Goal: Task Accomplishment & Management: Manage account settings

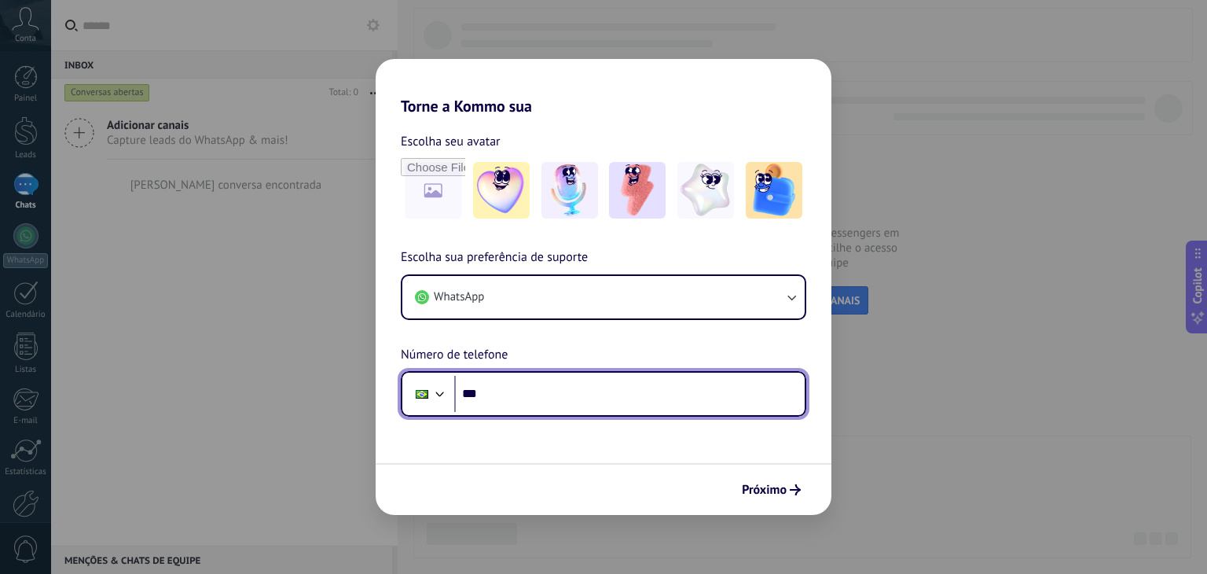
click at [516, 395] on input "***" at bounding box center [629, 394] width 351 height 36
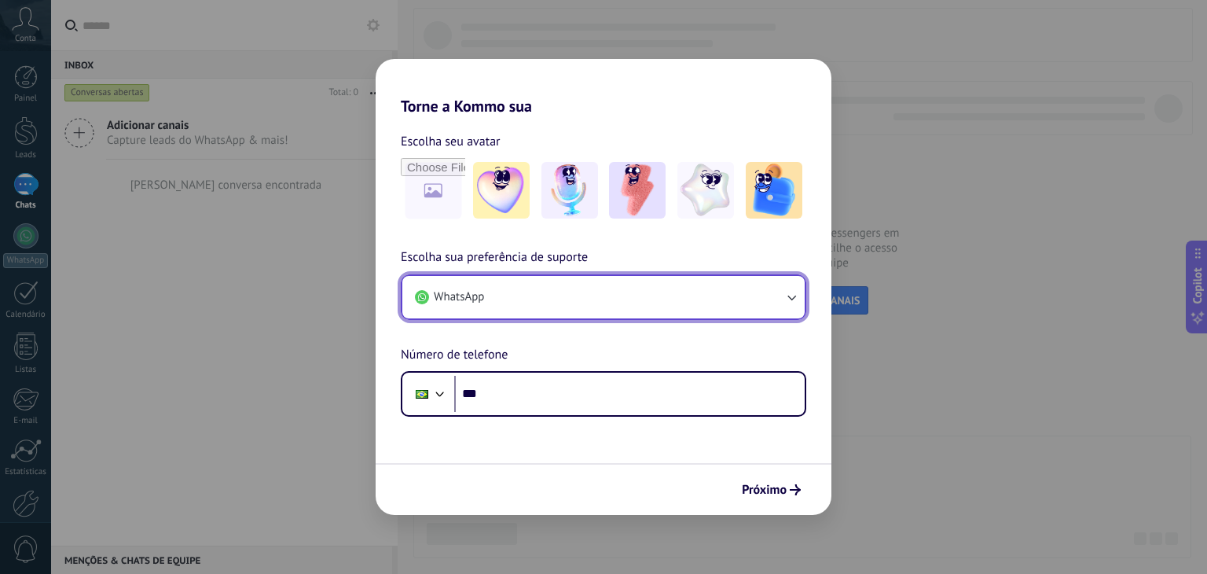
click at [574, 297] on button "WhatsApp" at bounding box center [603, 297] width 402 height 42
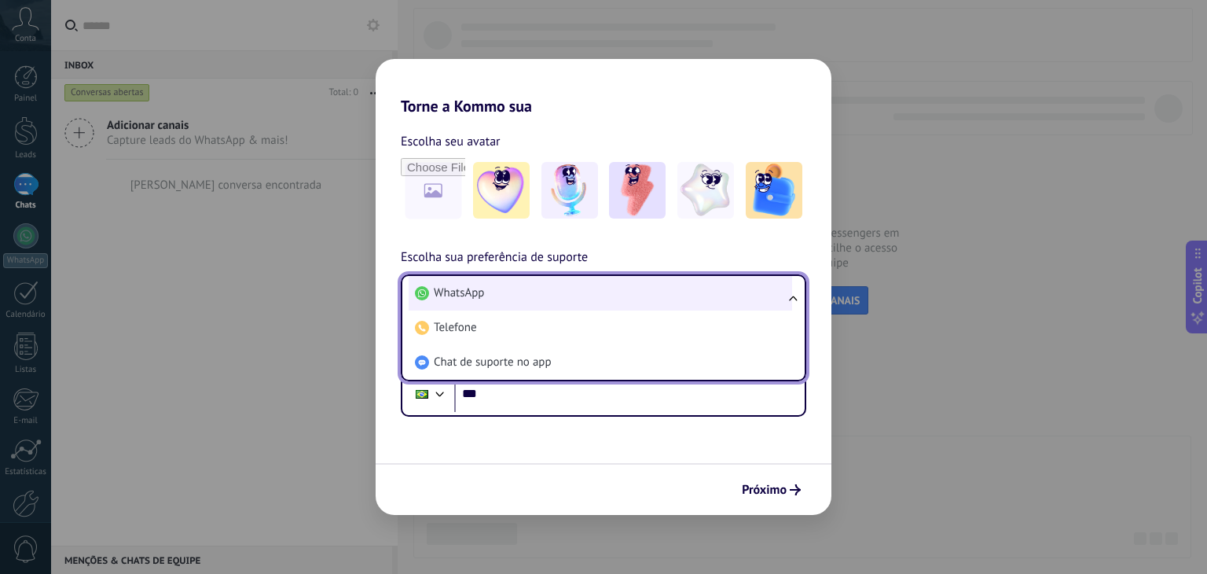
click at [591, 285] on li "WhatsApp" at bounding box center [601, 293] width 384 height 35
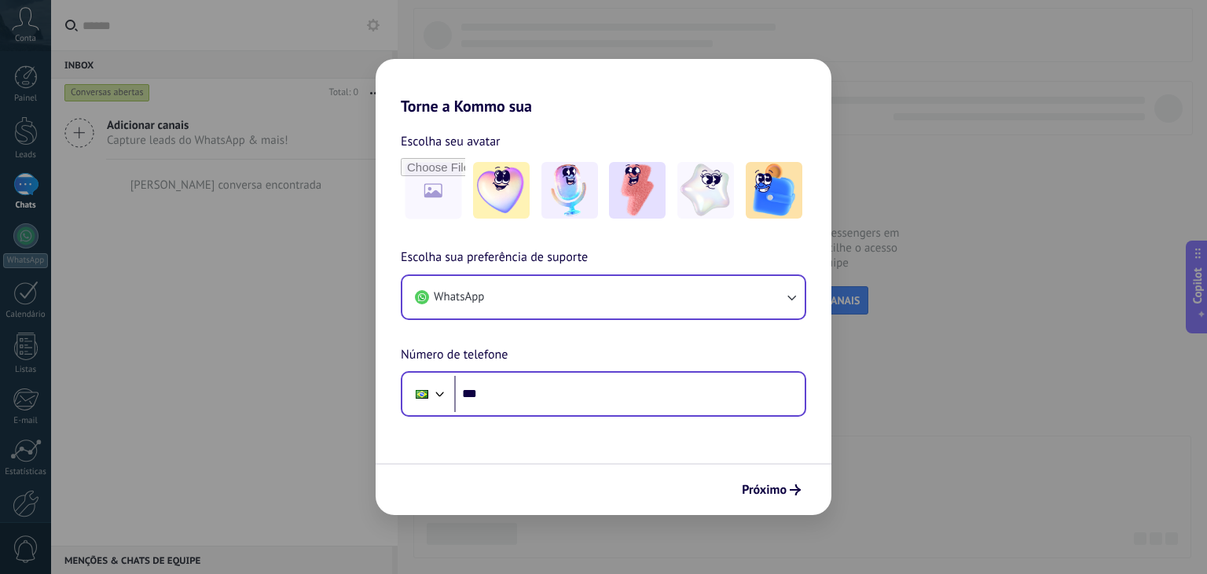
drag, startPoint x: 517, startPoint y: 391, endPoint x: 507, endPoint y: 373, distance: 20.8
click at [507, 373] on div "Phone ***" at bounding box center [604, 394] width 406 height 46
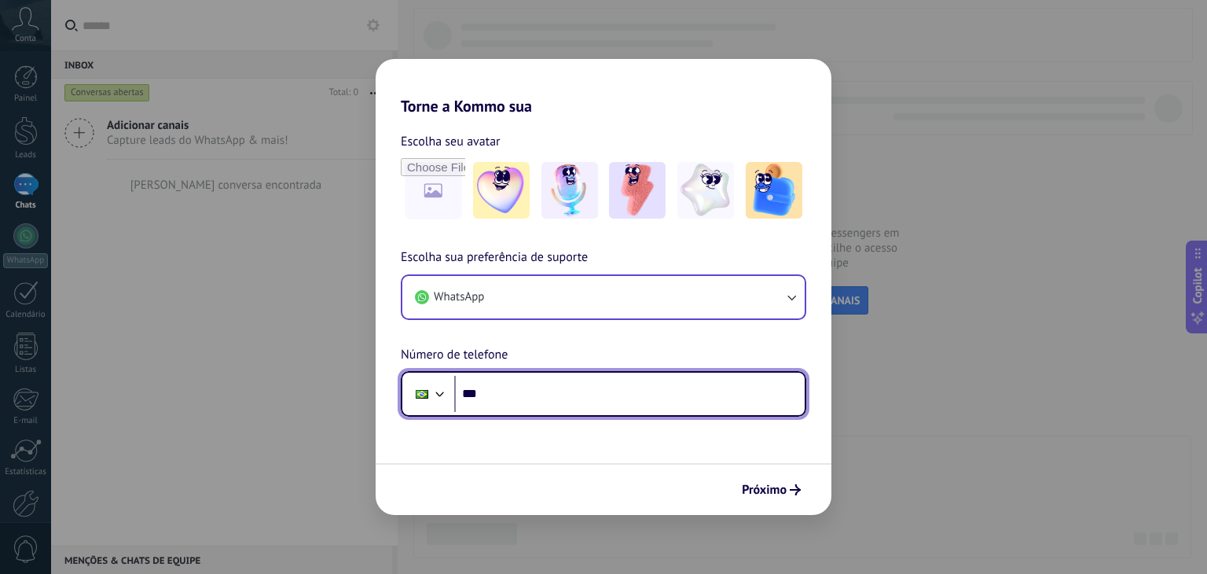
click at [524, 405] on input "***" at bounding box center [629, 394] width 351 height 36
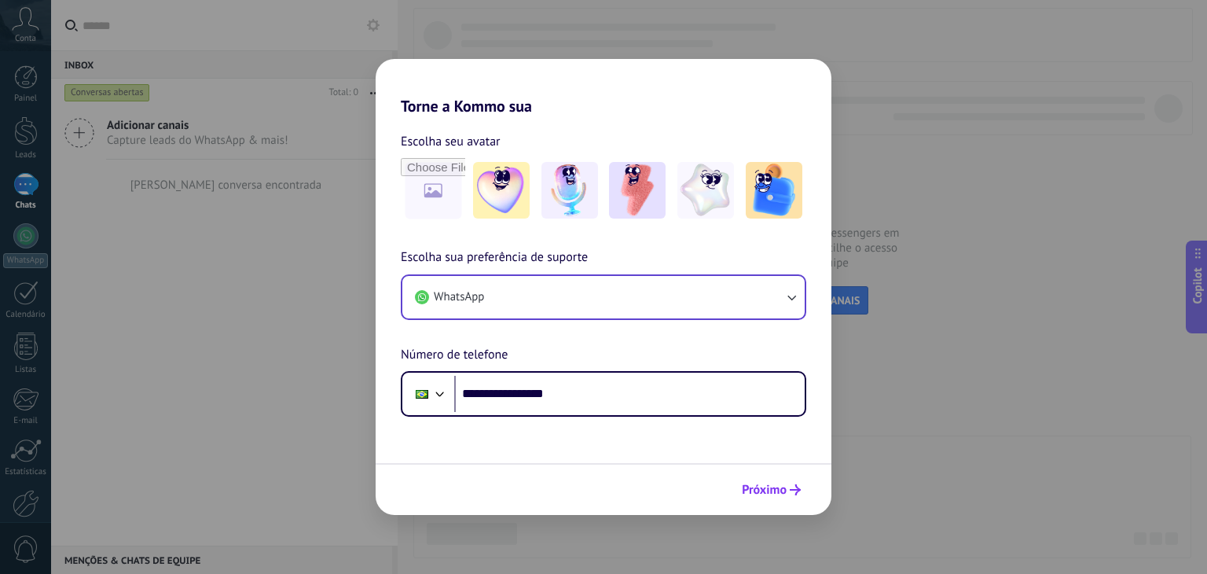
click at [768, 479] on button "Próximo" at bounding box center [771, 489] width 73 height 27
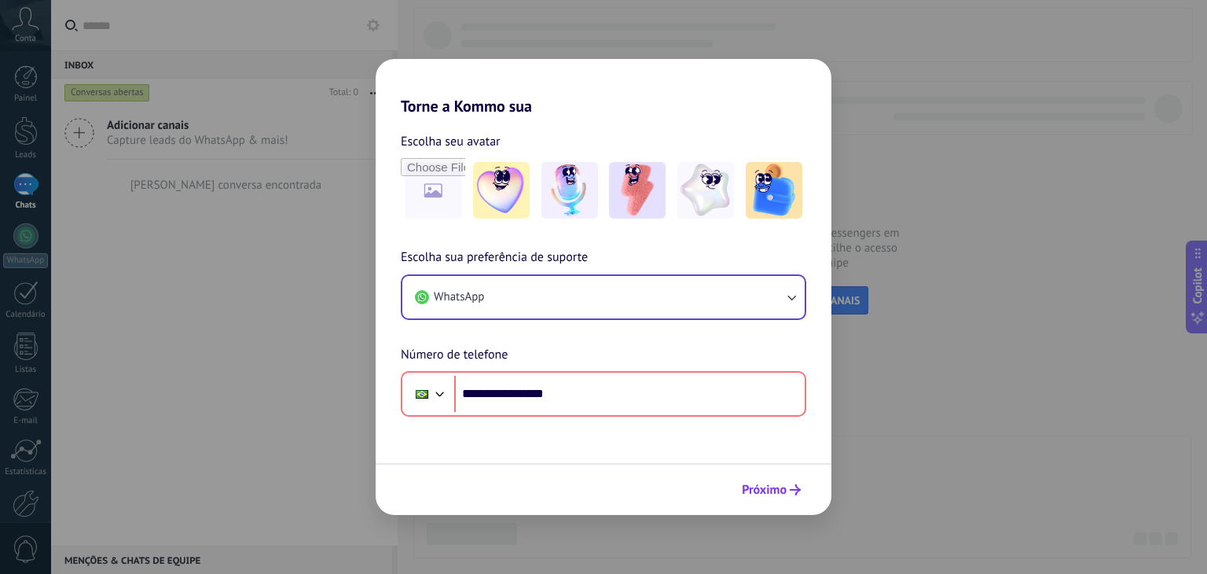
click at [768, 479] on button "Próximo" at bounding box center [771, 489] width 73 height 27
click at [768, 485] on span "Próximo" at bounding box center [764, 489] width 45 height 11
click at [792, 485] on icon "submit" at bounding box center [795, 489] width 11 height 11
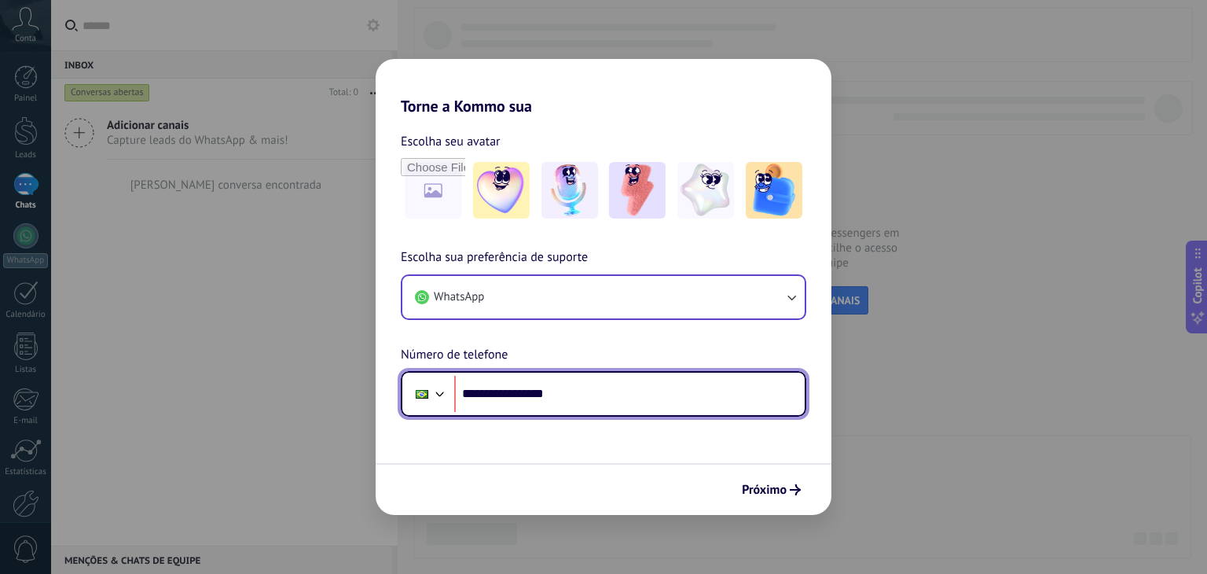
click at [512, 395] on input "**********" at bounding box center [629, 394] width 351 height 36
type input "**********"
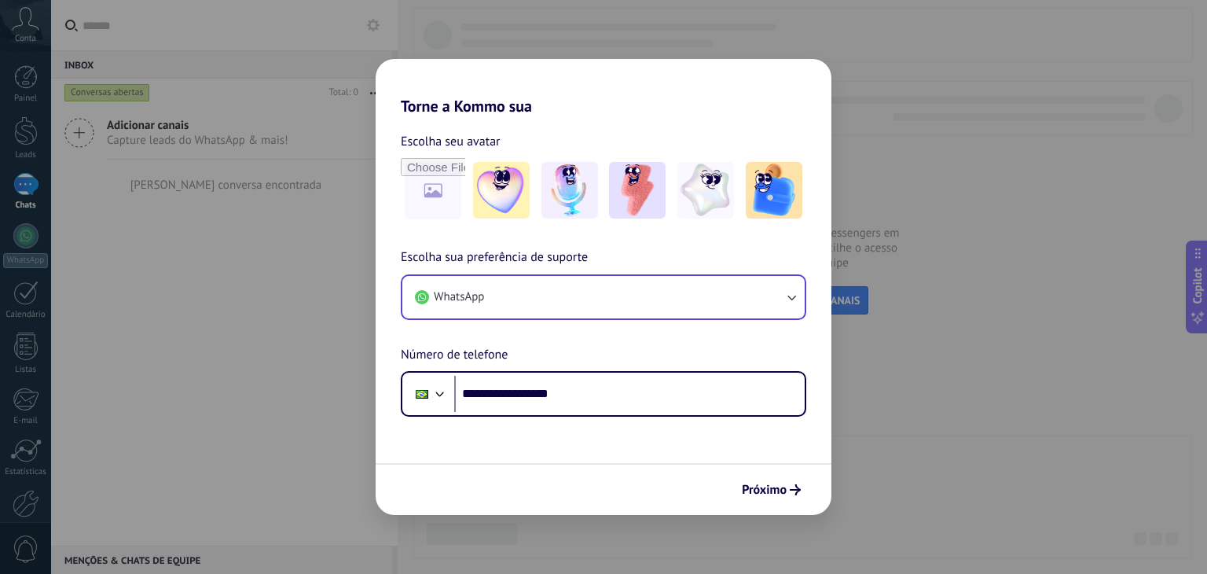
click at [741, 496] on button "Próximo" at bounding box center [771, 489] width 73 height 27
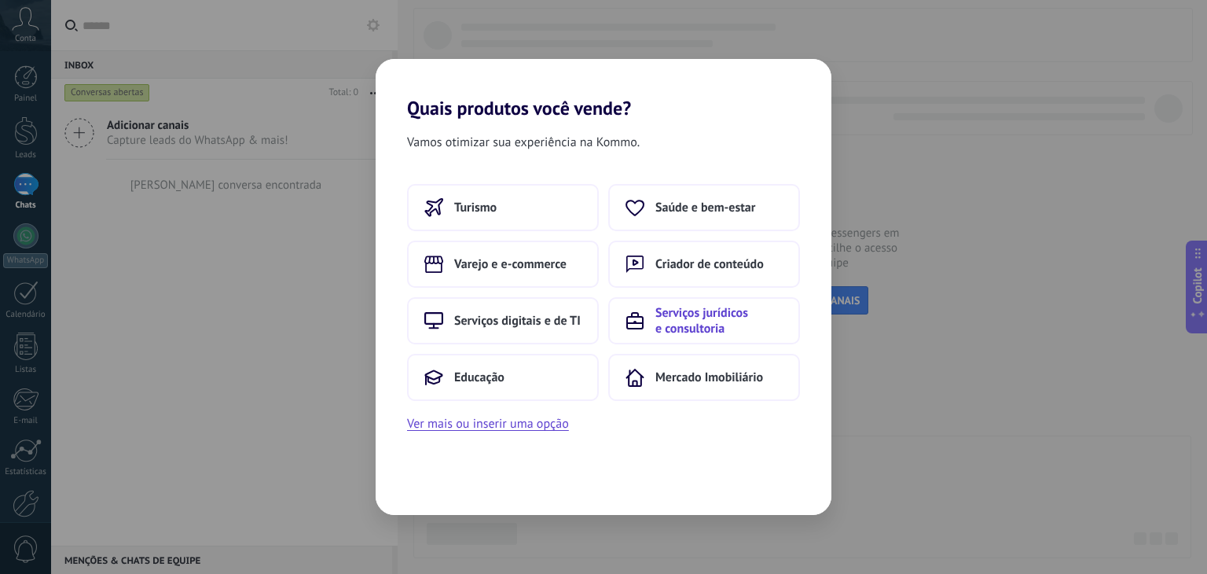
click at [687, 337] on button "Serviços jurídicos e consultoria" at bounding box center [704, 320] width 192 height 47
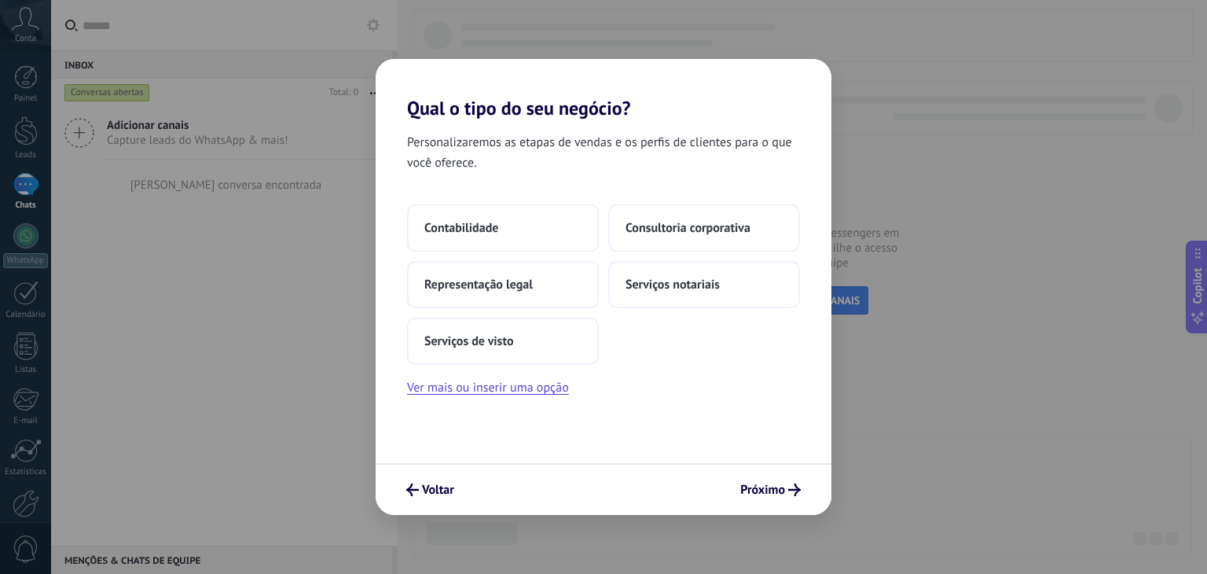
click at [446, 503] on div "Voltar Próximo" at bounding box center [604, 489] width 456 height 52
click at [446, 501] on button "Voltar" at bounding box center [430, 489] width 62 height 27
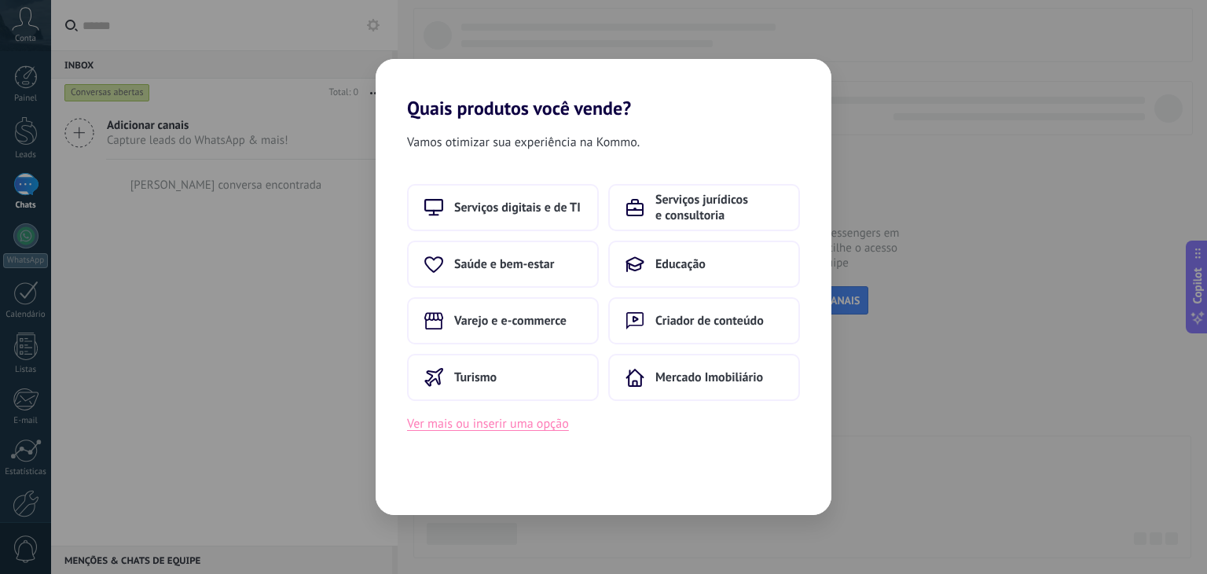
click at [482, 428] on button "Ver mais ou inserir uma opção" at bounding box center [488, 423] width 162 height 20
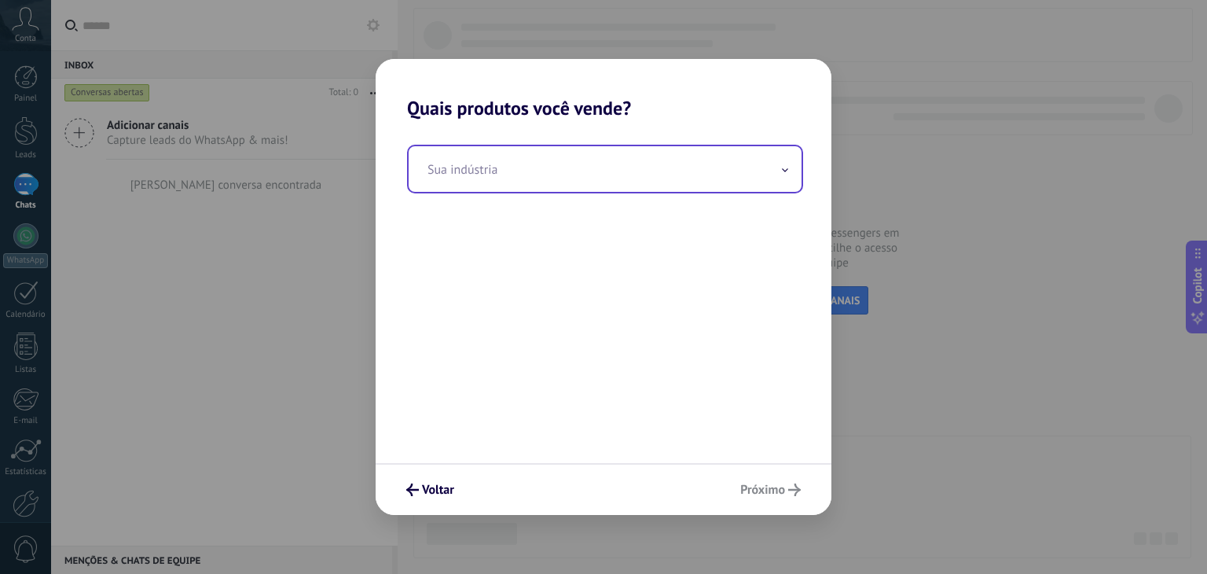
click at [619, 183] on input "text" at bounding box center [605, 169] width 393 height 46
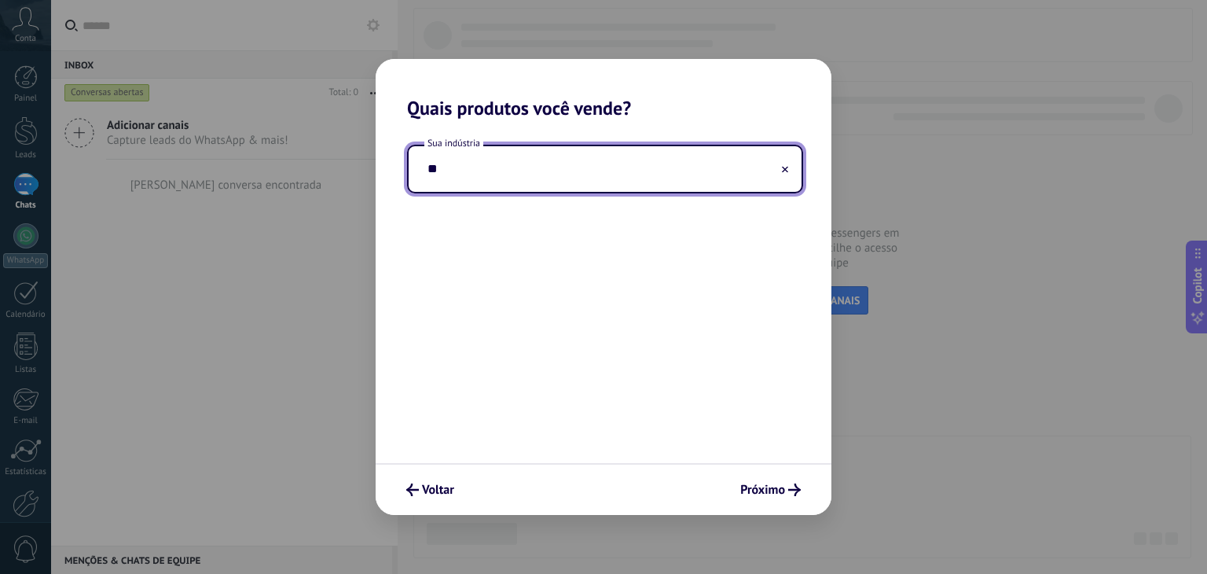
type input "*"
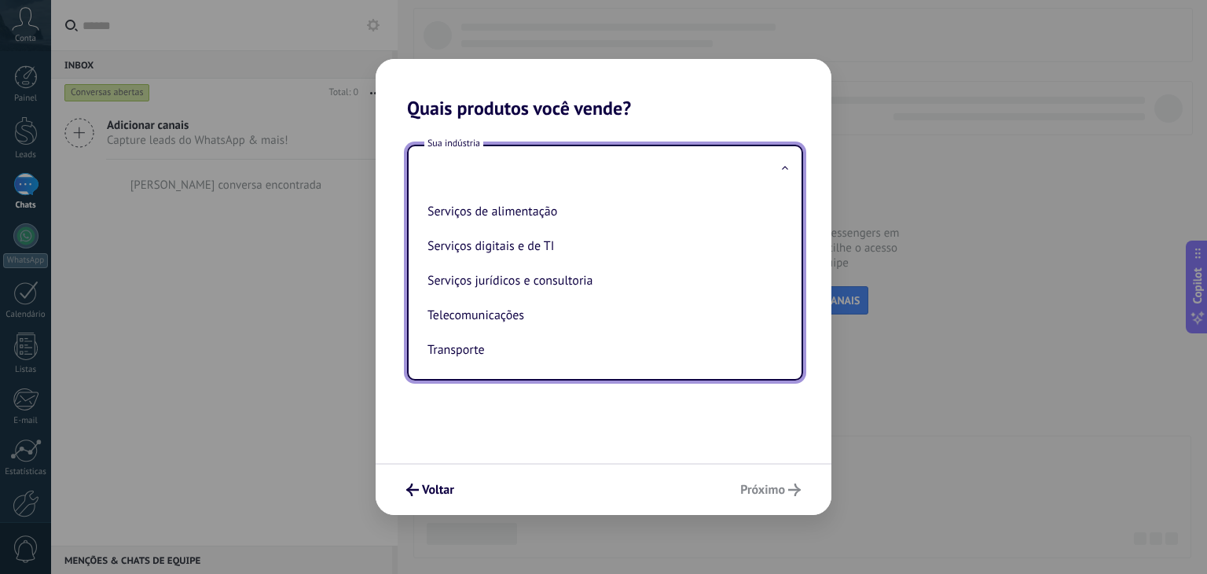
scroll to position [396, 0]
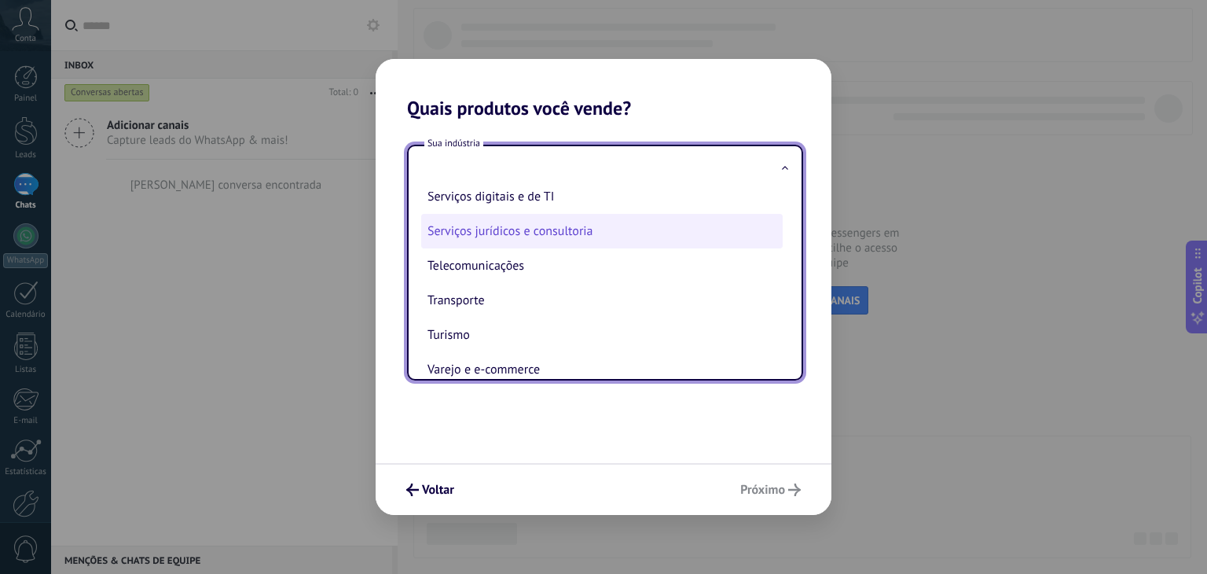
click at [569, 247] on li "Serviços jurídicos e consultoria" at bounding box center [602, 231] width 362 height 35
type input "**********"
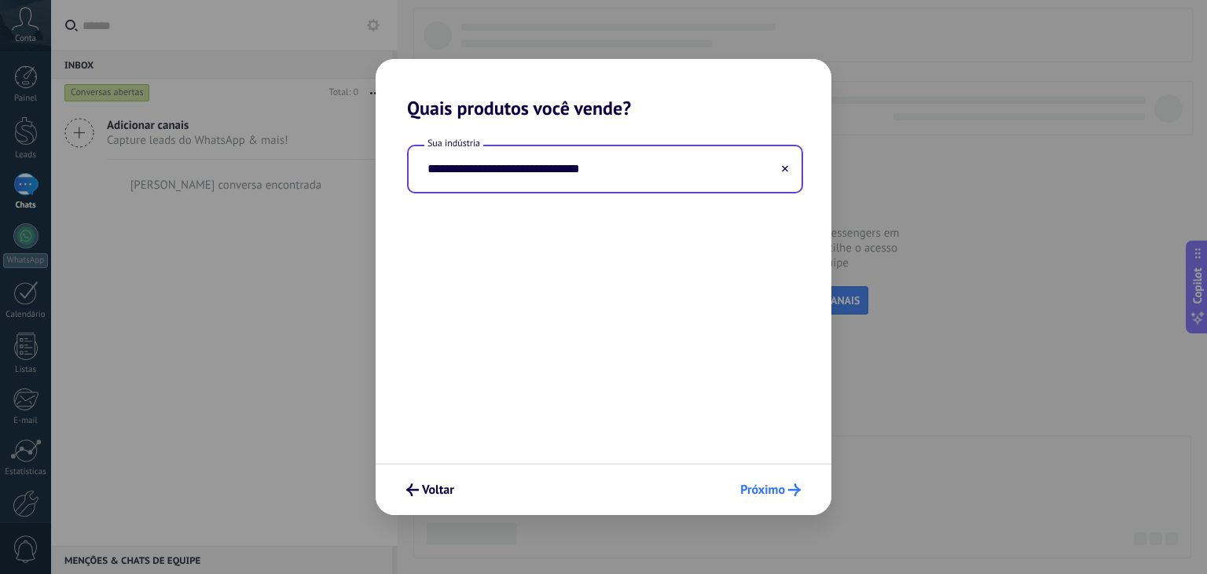
click at [758, 495] on span "Próximo" at bounding box center [762, 489] width 45 height 11
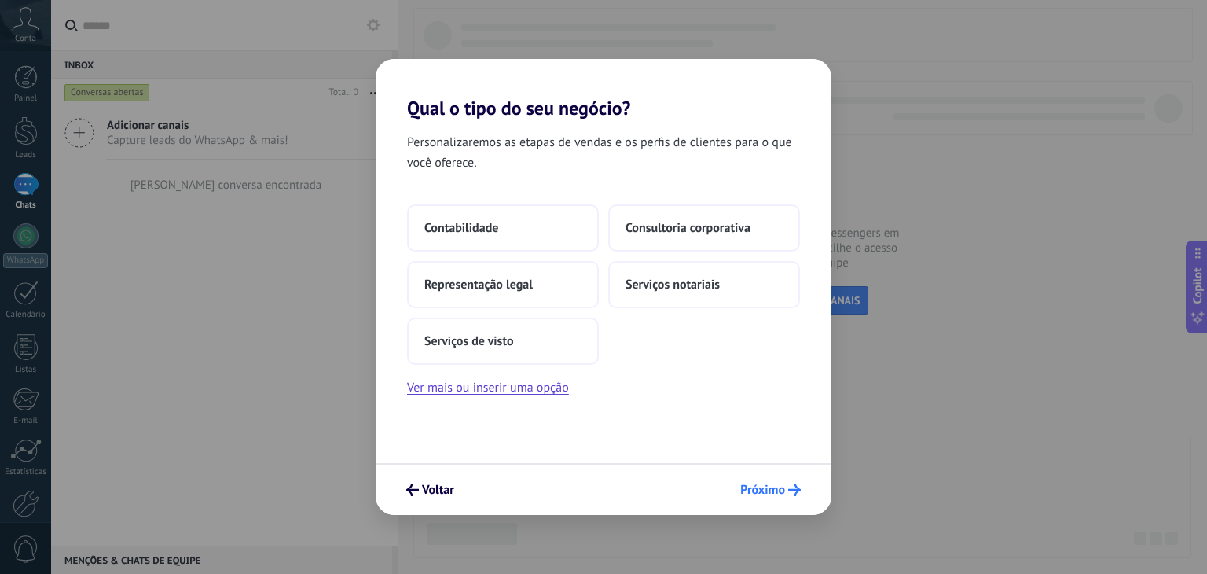
click at [758, 495] on span "Próximo" at bounding box center [762, 489] width 45 height 11
click at [494, 385] on button "Ver mais ou inserir uma opção" at bounding box center [488, 387] width 162 height 20
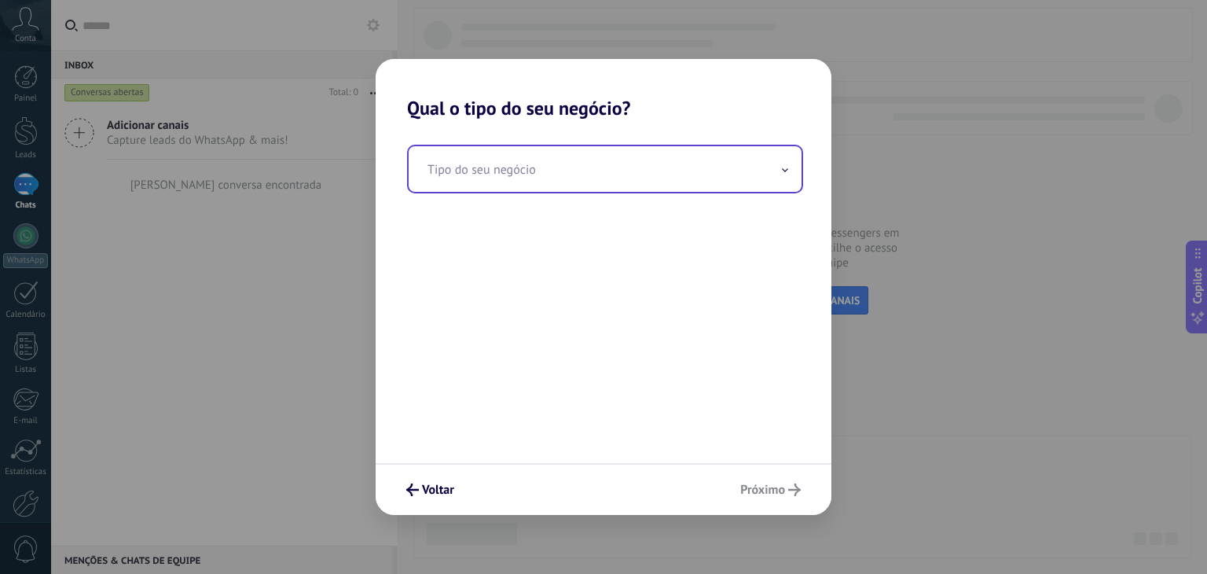
click at [559, 182] on input "text" at bounding box center [605, 169] width 393 height 46
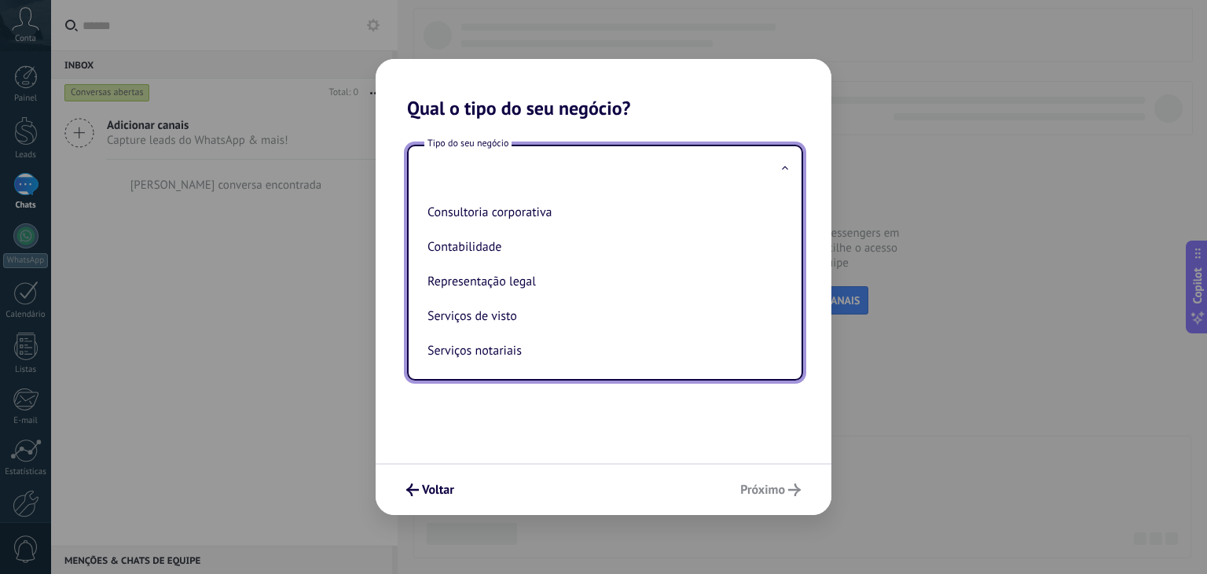
drag, startPoint x: 789, startPoint y: 236, endPoint x: 789, endPoint y: 255, distance: 19.7
click at [789, 255] on div "Consultoria corporativa Contabilidade Representação legal Serviços de visto Ser…" at bounding box center [605, 285] width 393 height 187
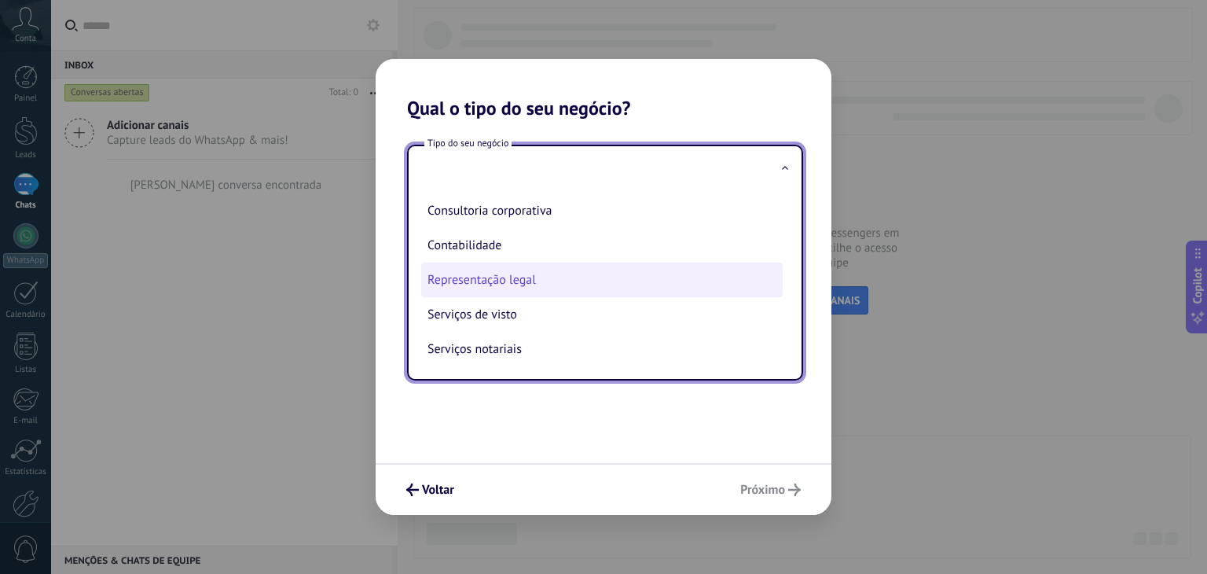
click at [632, 279] on li "Representação legal" at bounding box center [602, 280] width 362 height 35
type input "**********"
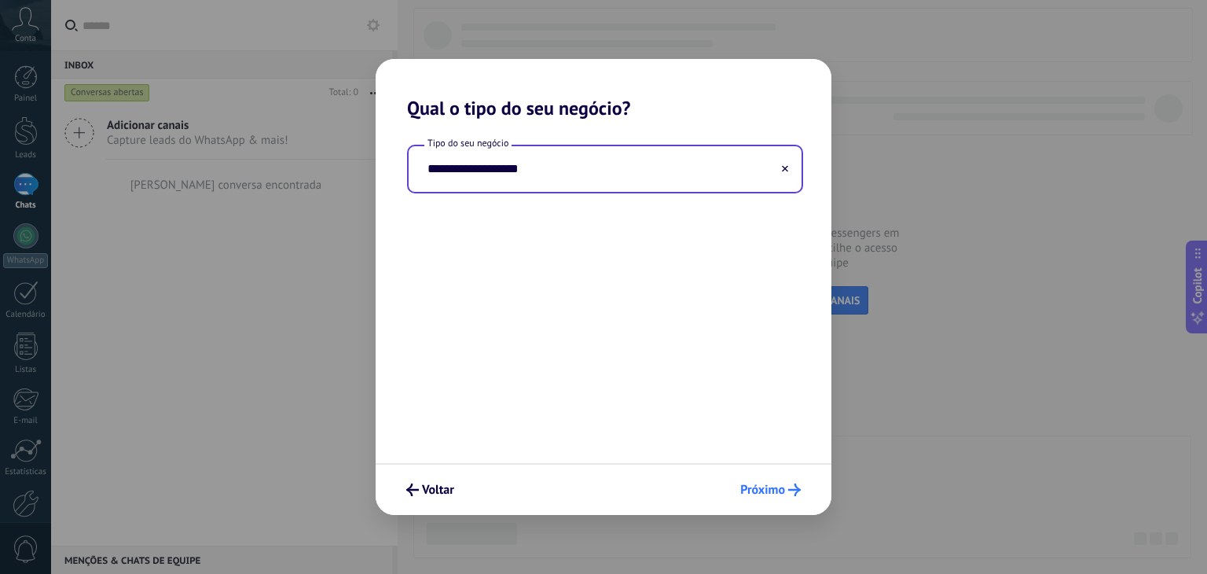
click at [767, 488] on span "Próximo" at bounding box center [762, 489] width 45 height 11
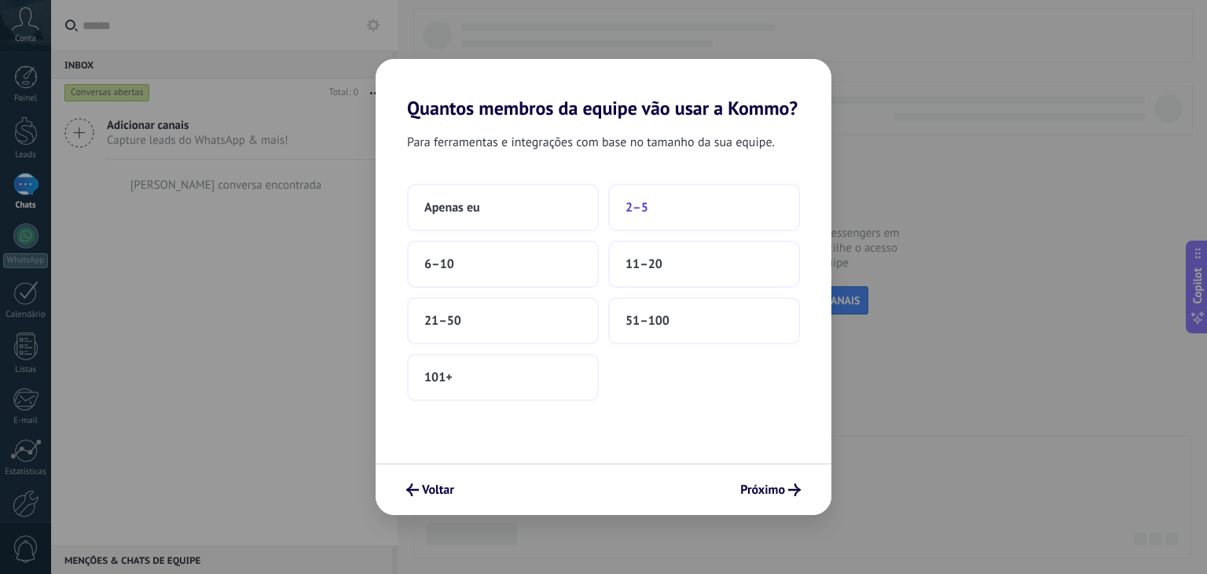
click at [623, 193] on button "2–5" at bounding box center [704, 207] width 192 height 47
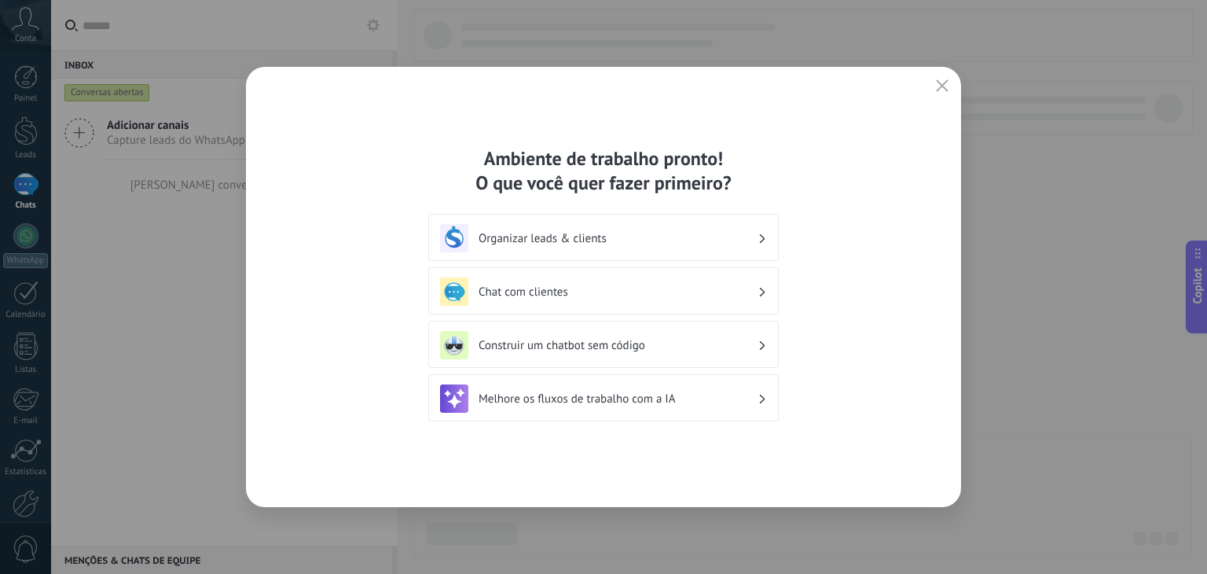
click at [682, 329] on div "Construir um chatbot sem código" at bounding box center [603, 344] width 351 height 47
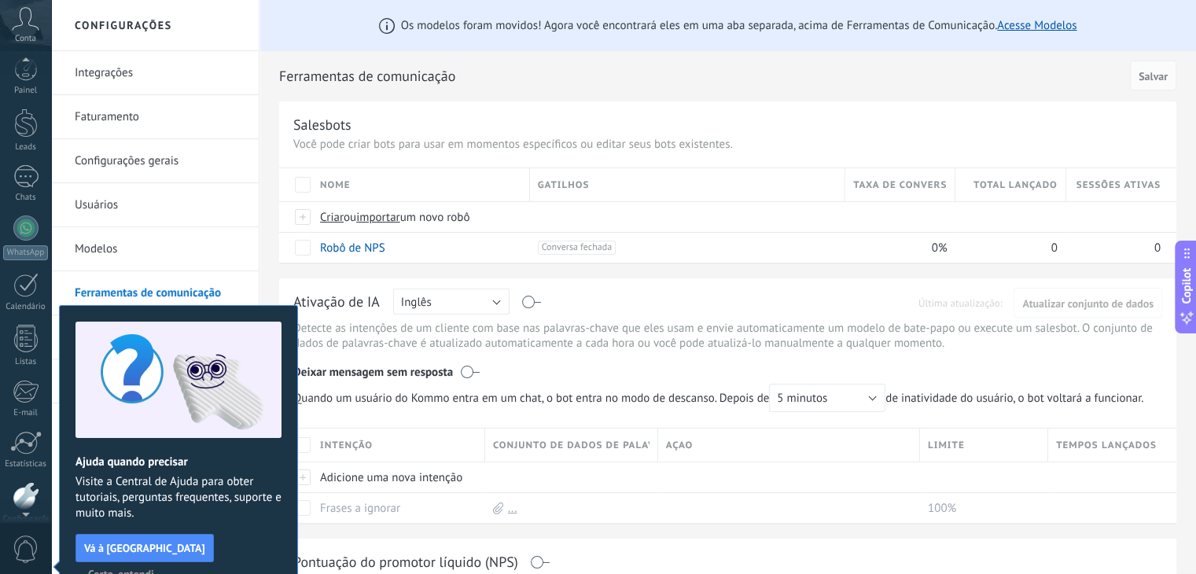
scroll to position [79, 0]
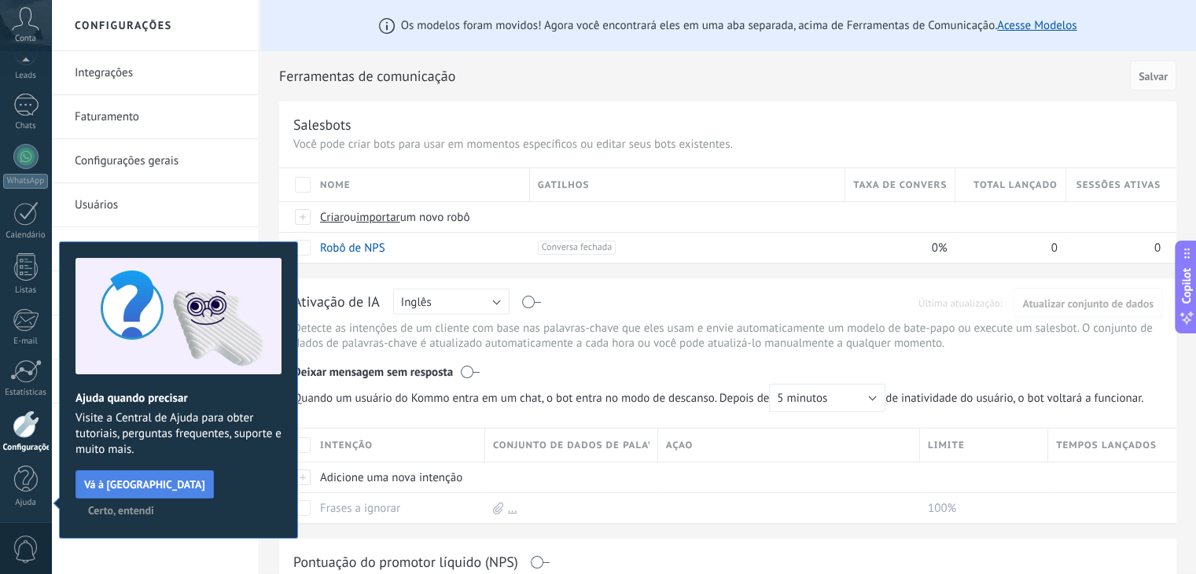
click at [148, 479] on span "Vá à [GEOGRAPHIC_DATA]" at bounding box center [144, 484] width 121 height 11
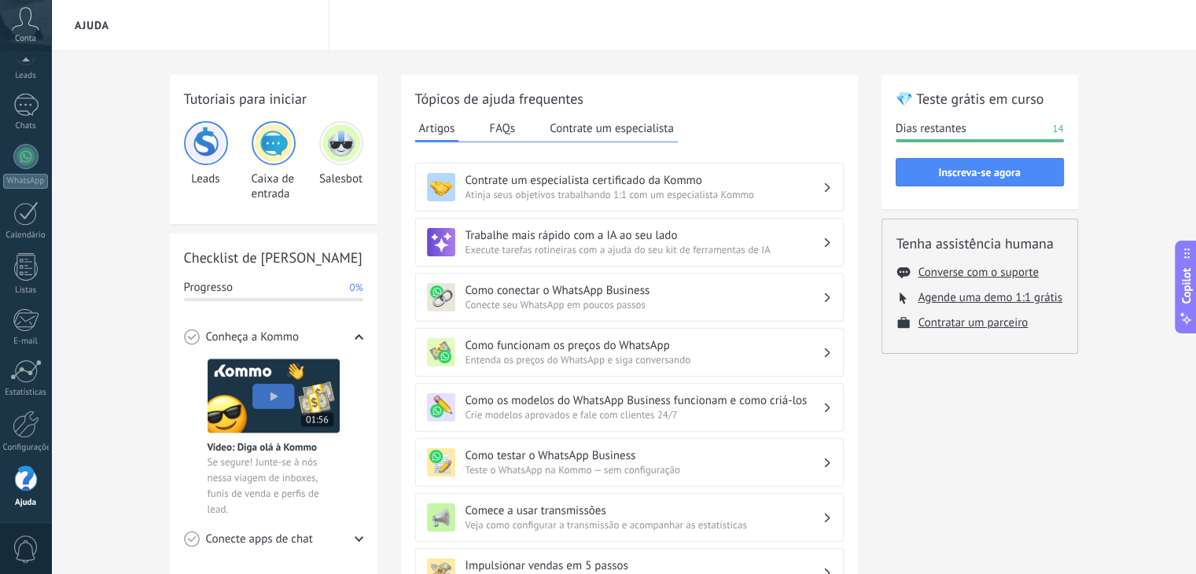
click at [1187, 162] on div "Tutoriais para iniciar Leads Caixa de entrada Salesbot Checklist de Início Rápi…" at bounding box center [623, 511] width 1144 height 921
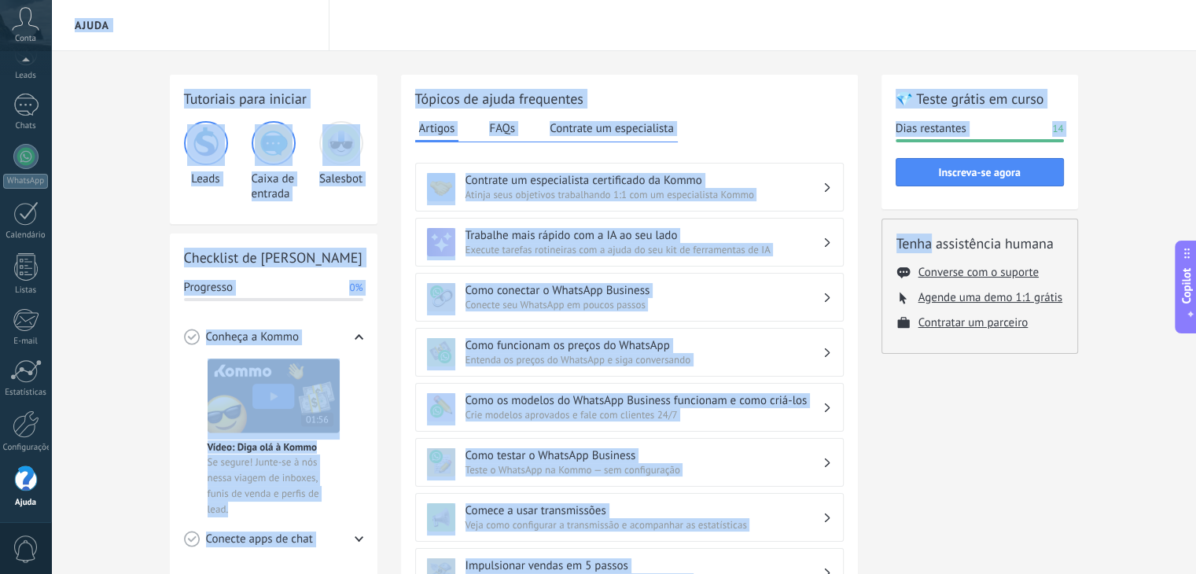
drag, startPoint x: 1187, startPoint y: 162, endPoint x: 1198, endPoint y: 165, distance: 11.4
click at [1196, 165] on html ".abccls-1,.abccls-2{fill-rule:evenodd}.abccls-2{fill:#fff} .abfcls-1{fill:none}…" at bounding box center [598, 287] width 1196 height 574
click at [1146, 165] on div "Tutoriais para iniciar Leads Caixa de entrada Salesbot Checklist de Início Rápi…" at bounding box center [623, 511] width 1144 height 921
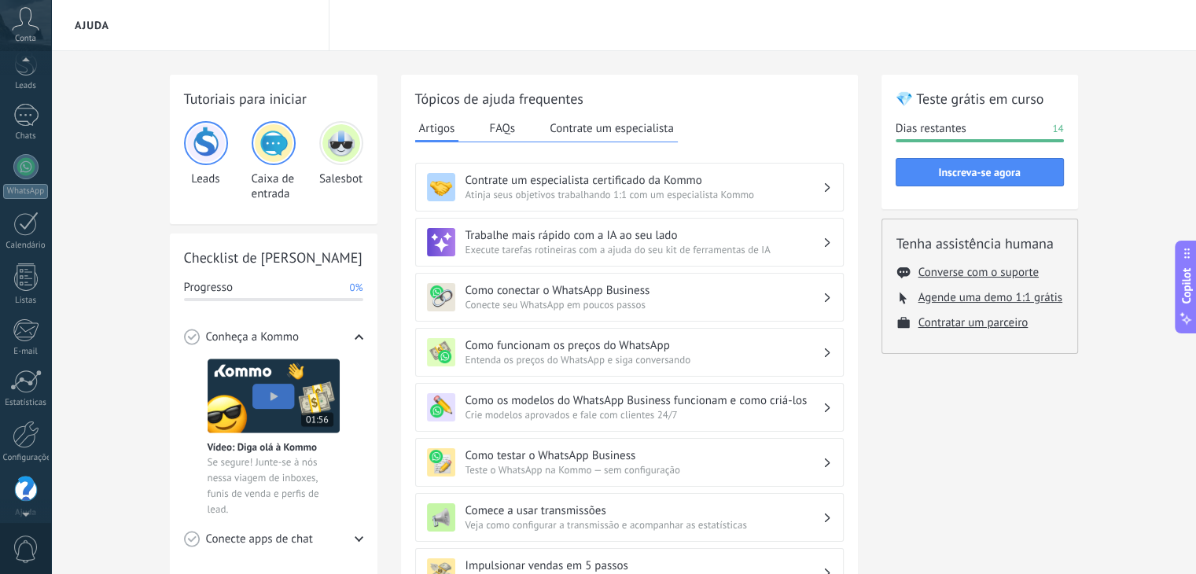
scroll to position [79, 0]
click at [47, 421] on link "Configurações" at bounding box center [25, 431] width 51 height 42
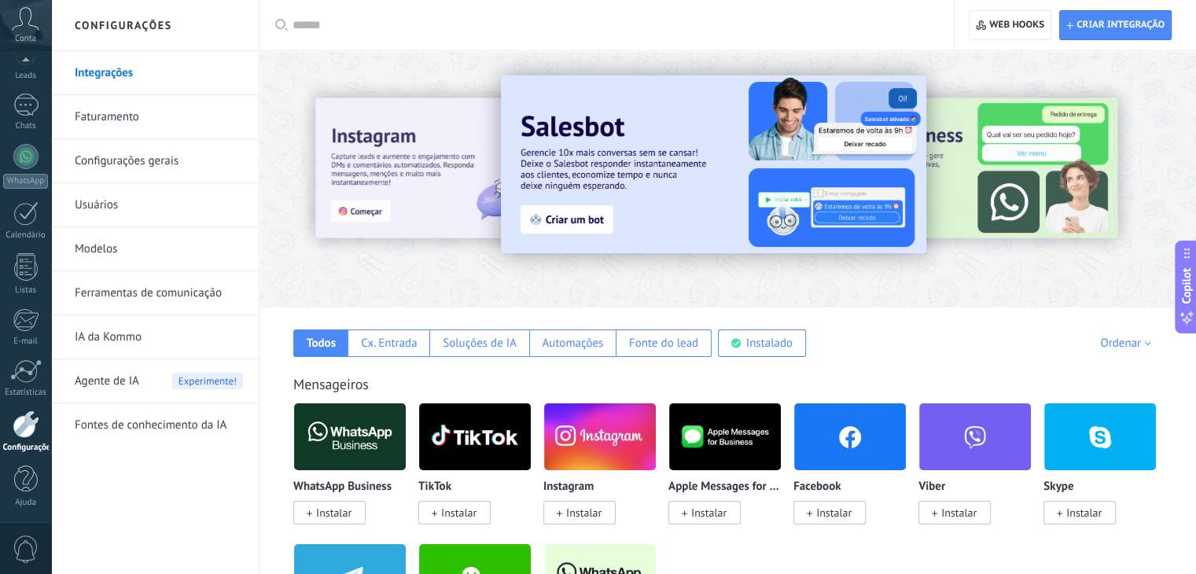
click at [178, 227] on link "Modelos" at bounding box center [159, 249] width 168 height 44
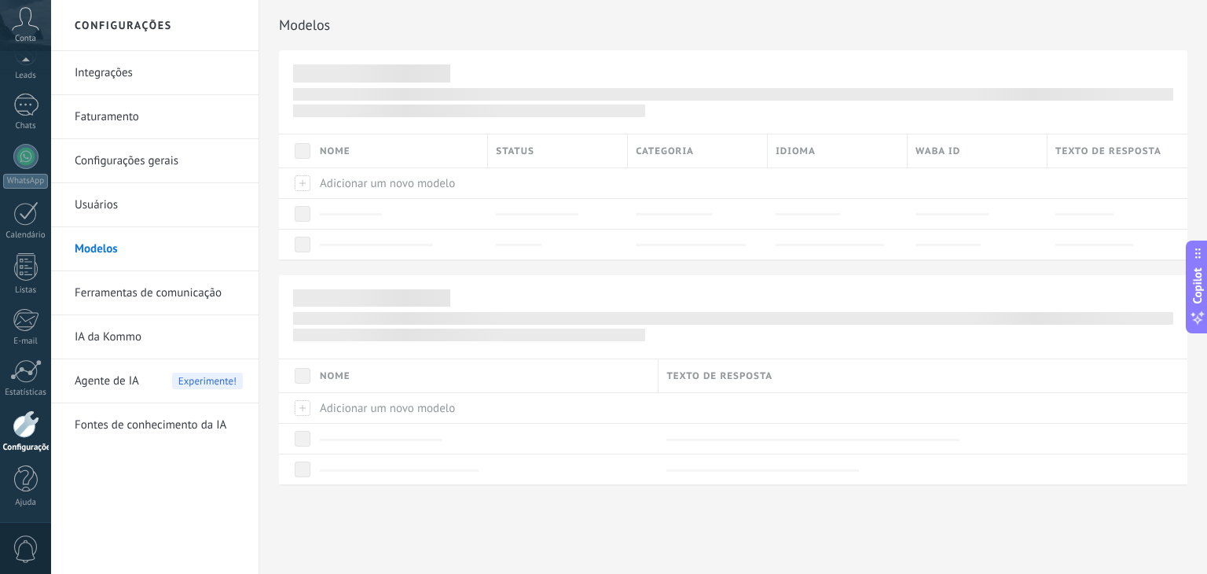
click at [181, 215] on link "Usuários" at bounding box center [159, 205] width 168 height 44
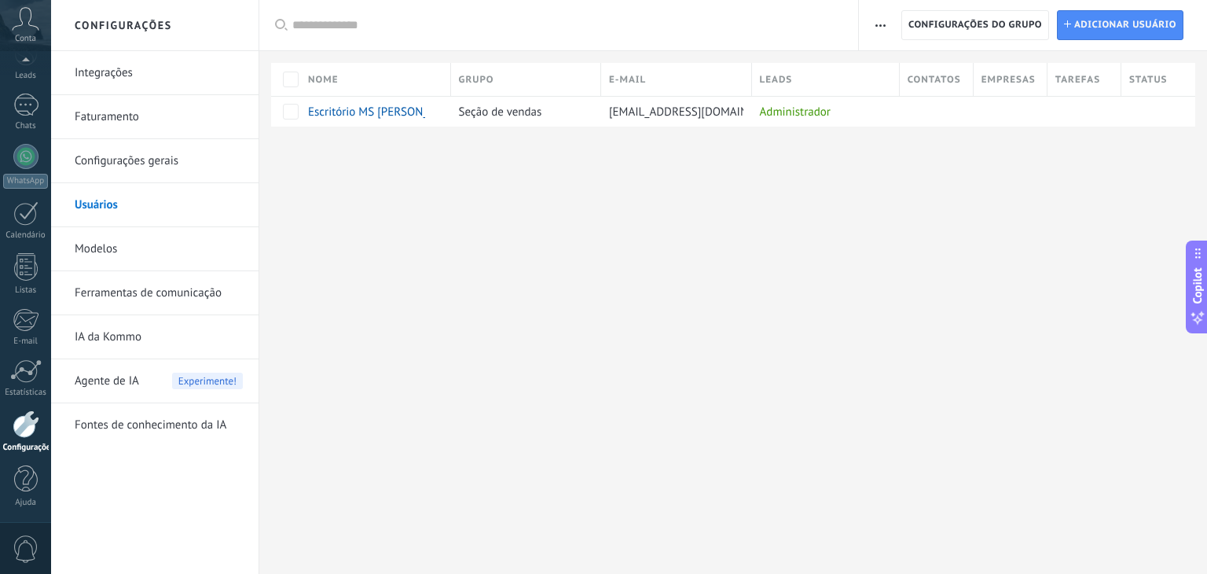
click at [48, 29] on div "Conta" at bounding box center [25, 25] width 51 height 51
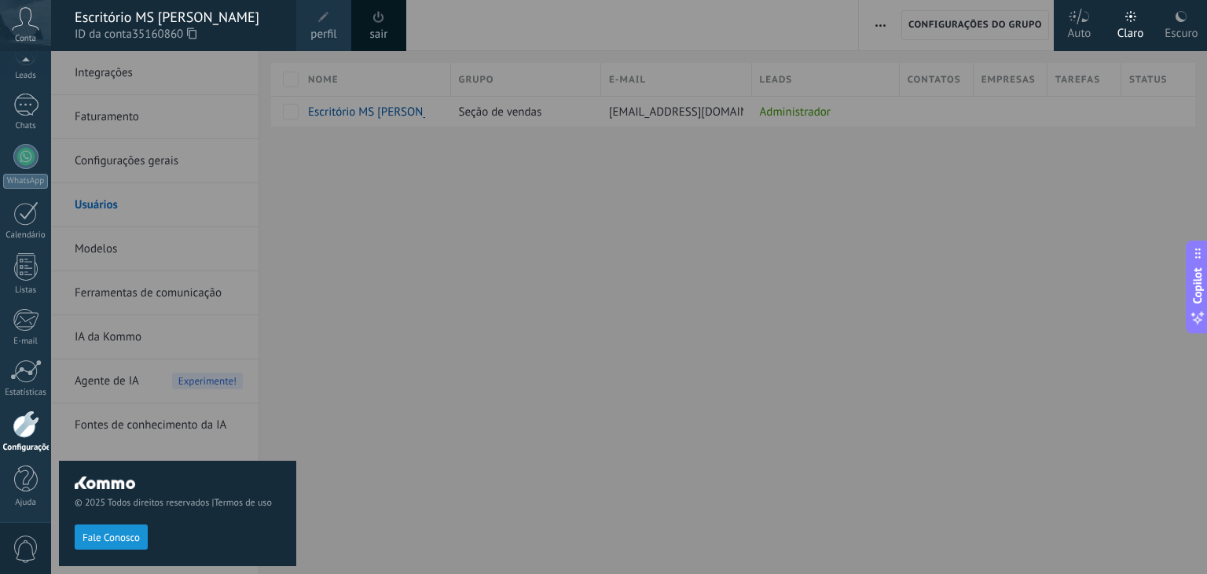
click at [48, 29] on div "Conta" at bounding box center [25, 25] width 51 height 51
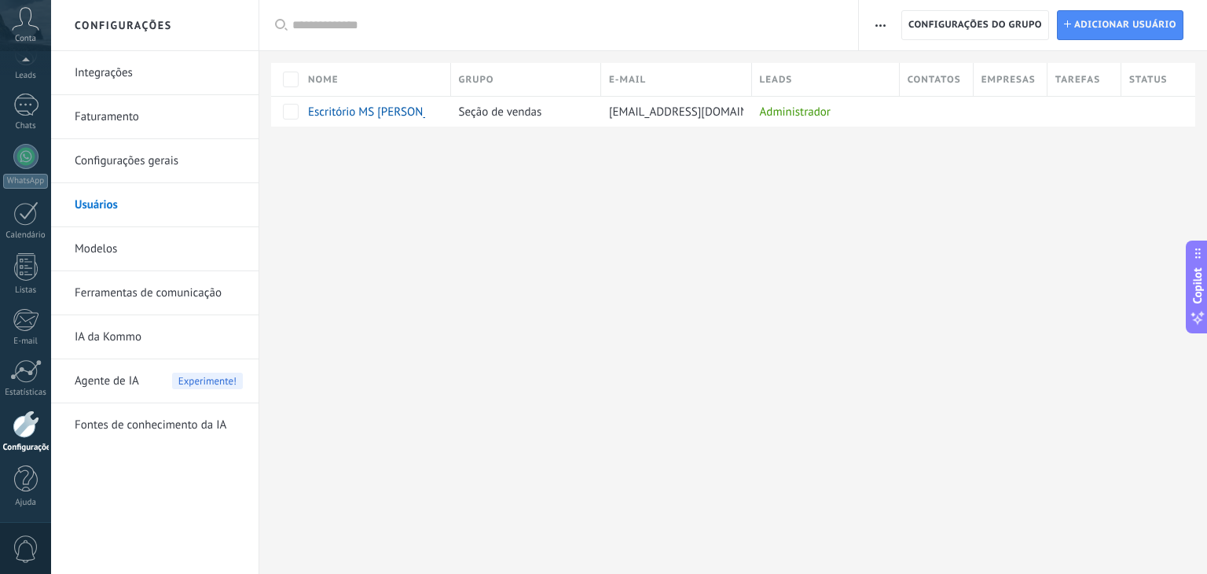
click at [48, 29] on div "Conta" at bounding box center [25, 25] width 51 height 51
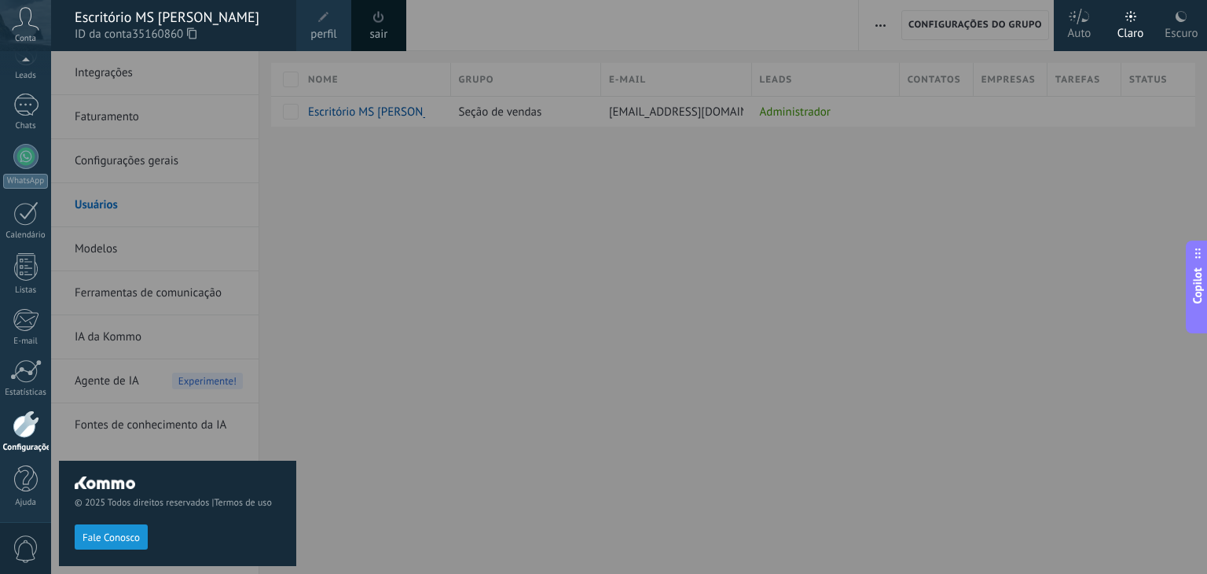
click at [341, 29] on link "perfil" at bounding box center [323, 25] width 55 height 51
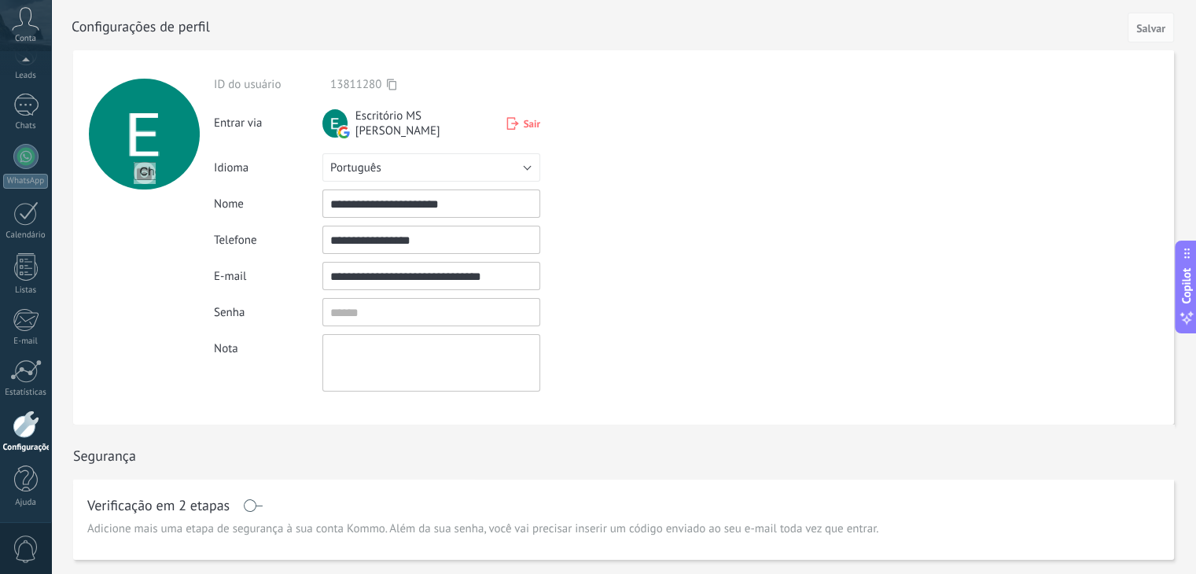
click at [525, 114] on div "Escritório MS [PERSON_NAME] Sair" at bounding box center [431, 123] width 218 height 30
click at [523, 127] on span "Sair" at bounding box center [531, 123] width 17 height 13
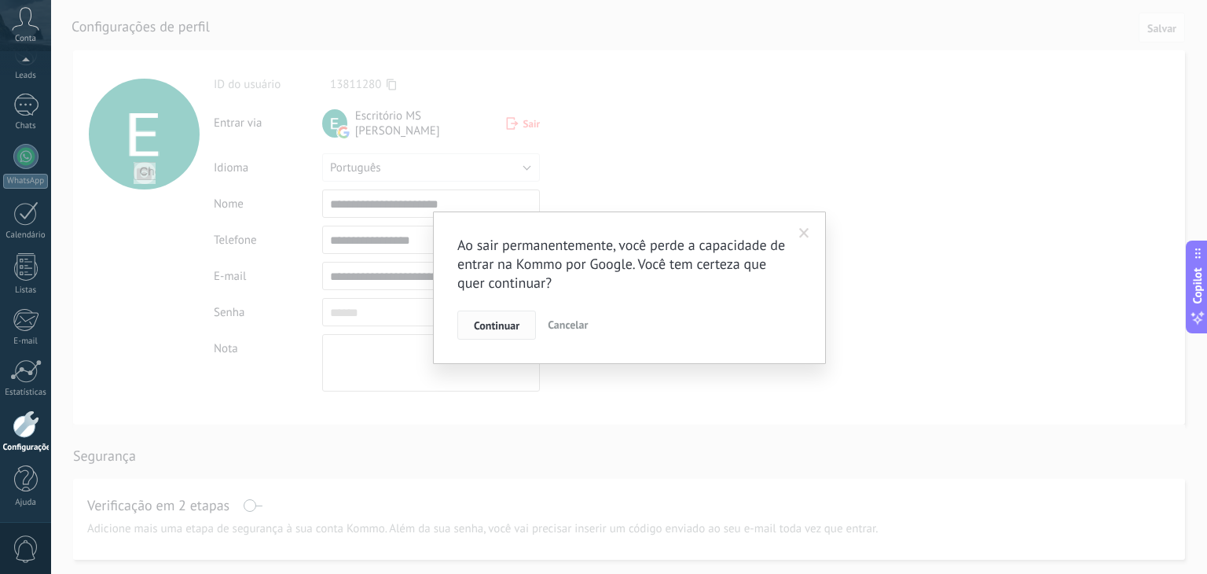
click at [484, 321] on span "Continuar" at bounding box center [497, 325] width 46 height 11
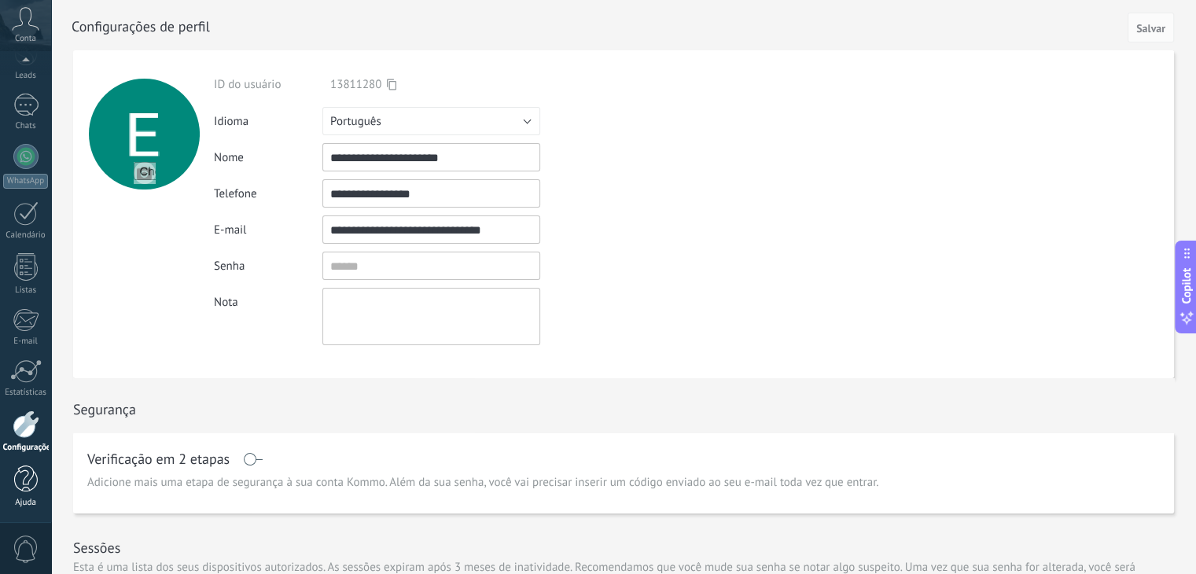
click at [31, 472] on div at bounding box center [26, 479] width 24 height 28
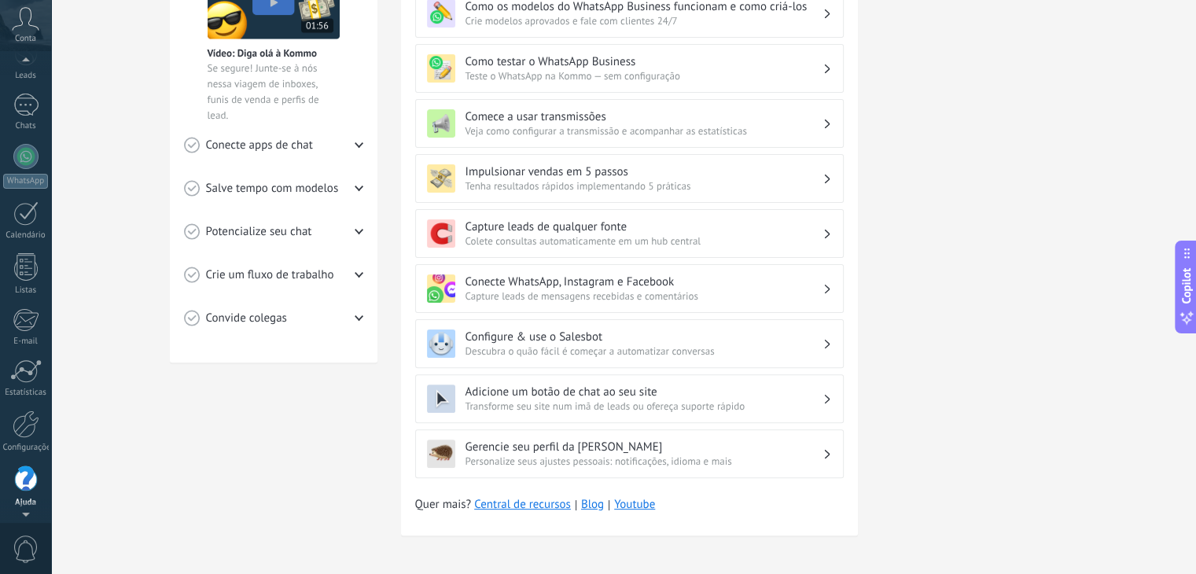
scroll to position [69, 0]
click at [23, 29] on icon at bounding box center [26, 19] width 28 height 24
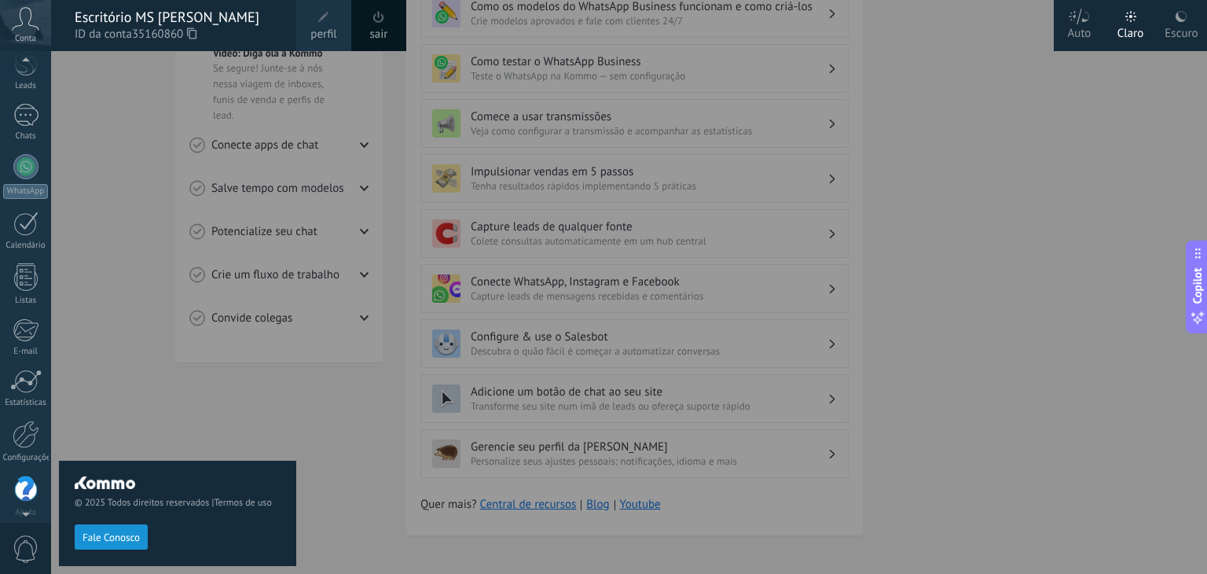
click at [370, 39] on link "sair" at bounding box center [379, 34] width 18 height 17
